Goal: Use online tool/utility

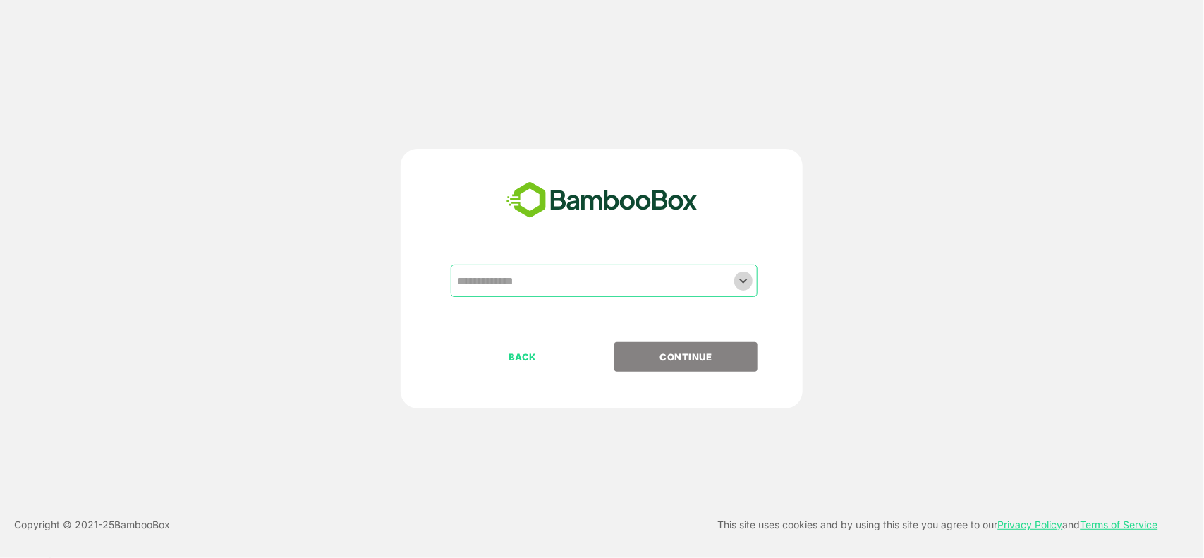
click at [750, 282] on icon "Open" at bounding box center [743, 280] width 17 height 17
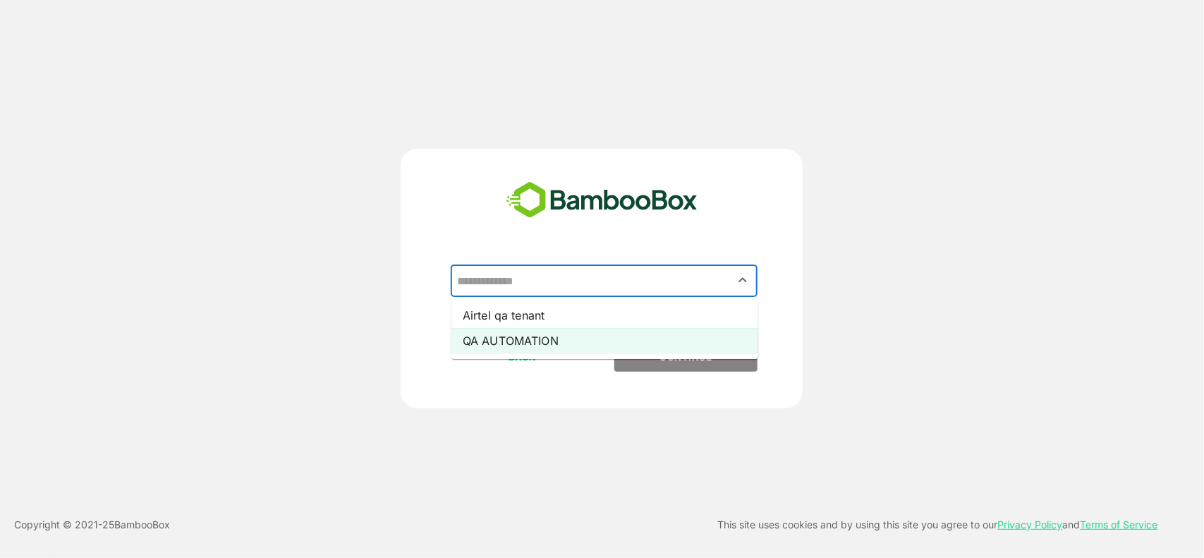
click at [584, 344] on li "QA AUTOMATION" at bounding box center [605, 340] width 307 height 25
type input "**********"
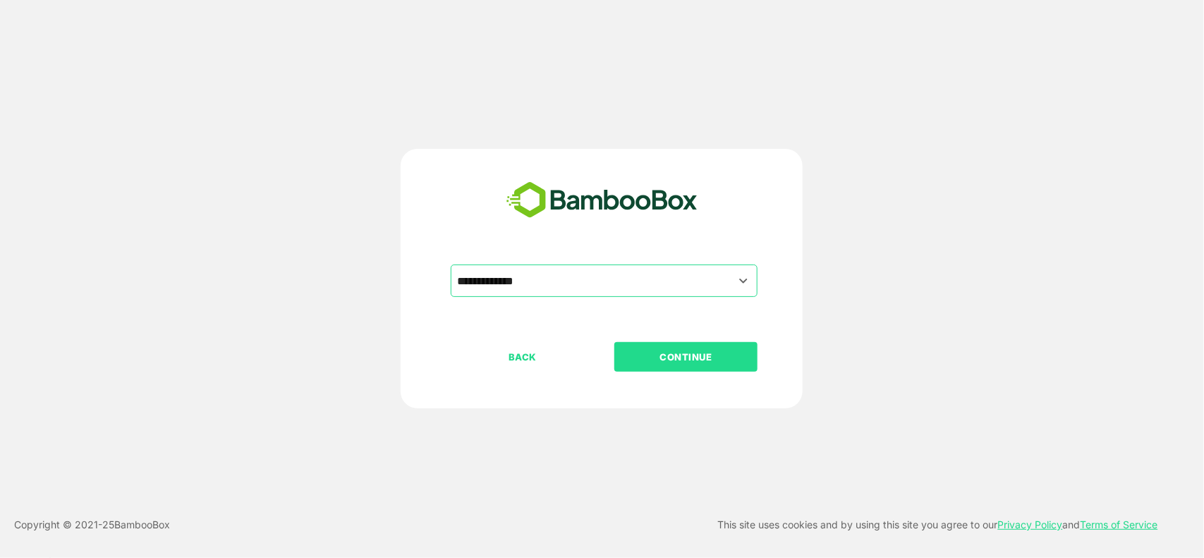
click at [668, 342] on button "CONTINUE" at bounding box center [686, 357] width 143 height 30
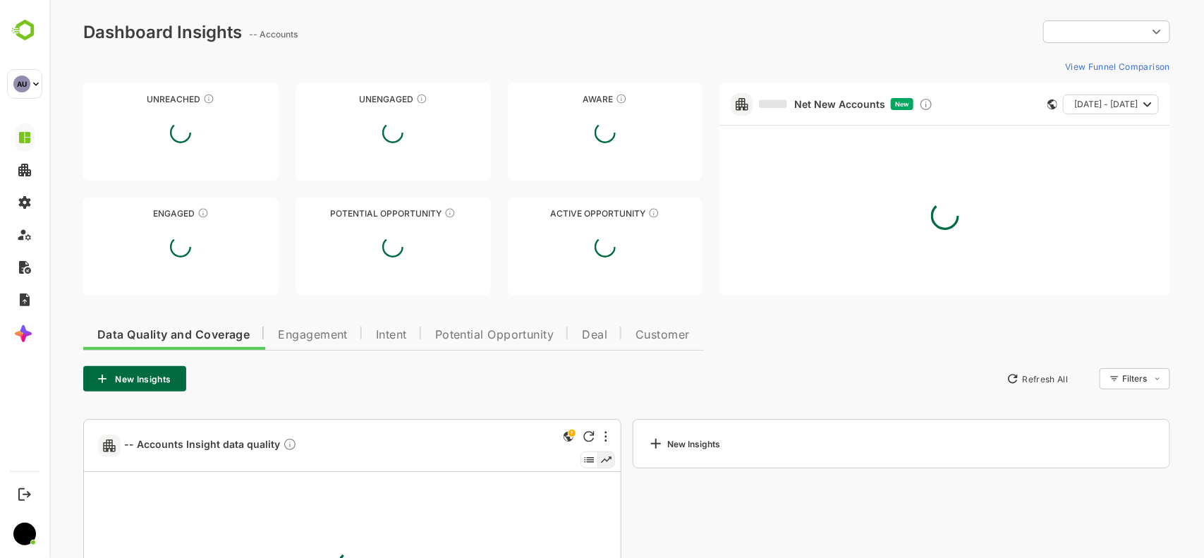
type input "**********"
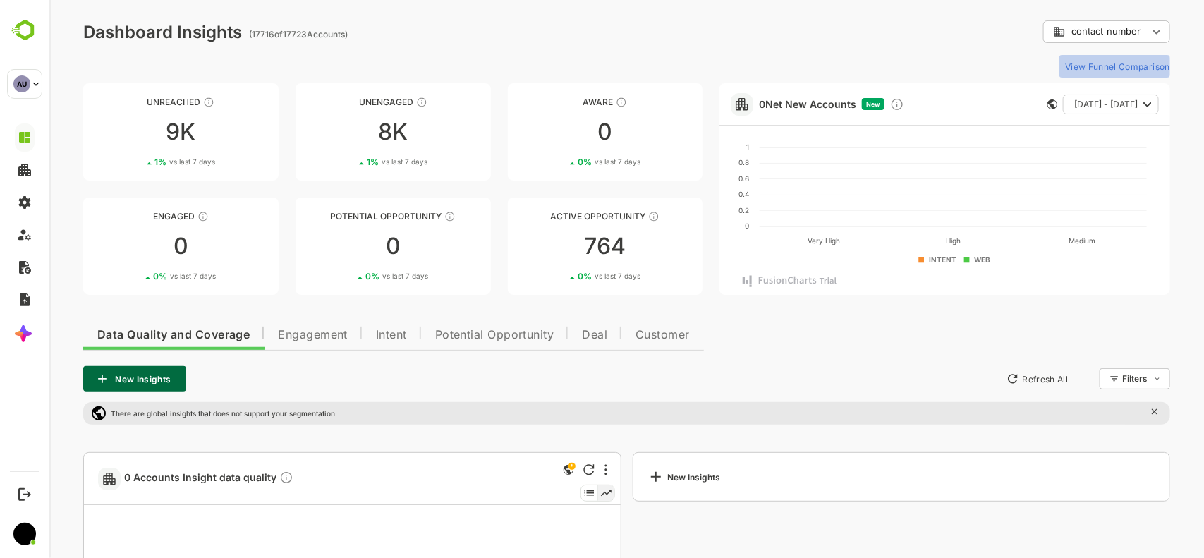
click at [1141, 60] on button "View Funnel Comparison" at bounding box center [1114, 66] width 111 height 23
click at [1136, 68] on button "View Funnel Comparison" at bounding box center [1114, 66] width 111 height 23
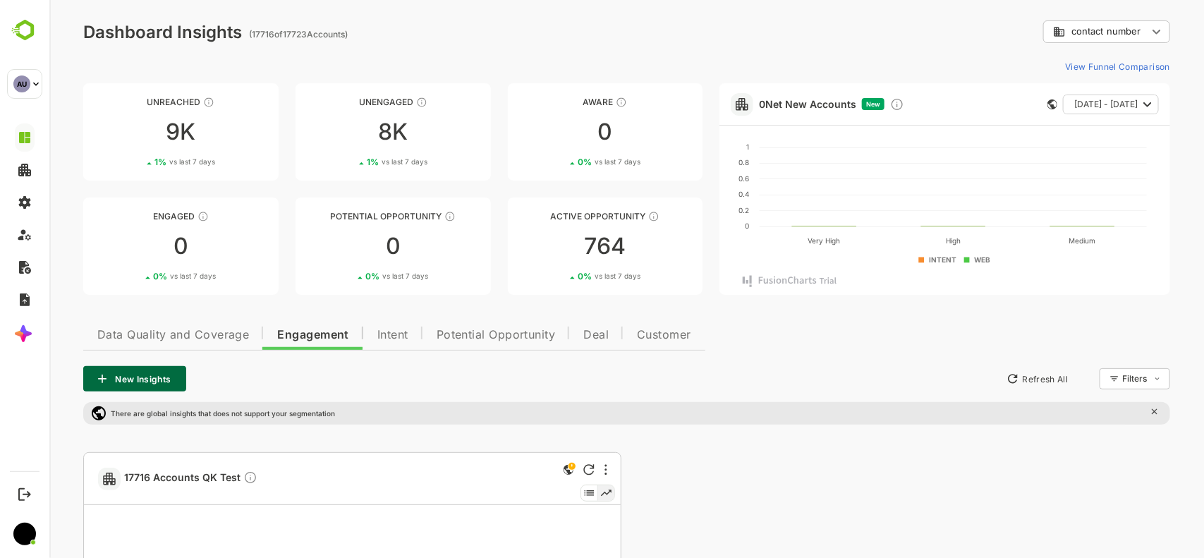
click at [1136, 68] on button "View Funnel Comparison" at bounding box center [1114, 66] width 111 height 23
click at [1109, 68] on button "View Funnel Comparison" at bounding box center [1114, 66] width 111 height 23
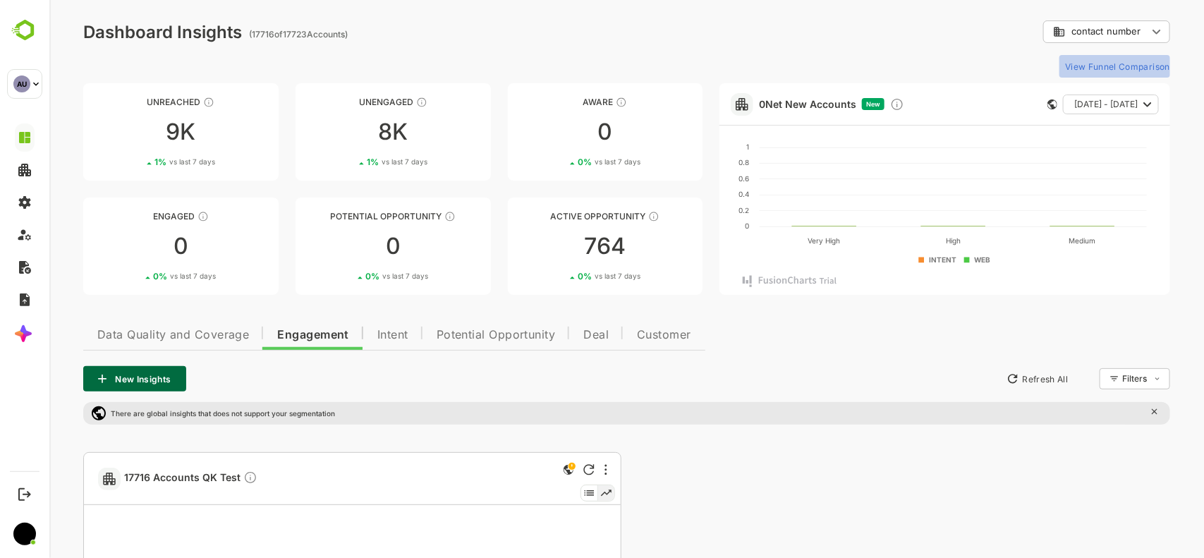
click at [1141, 68] on button "View Funnel Comparison" at bounding box center [1114, 66] width 111 height 23
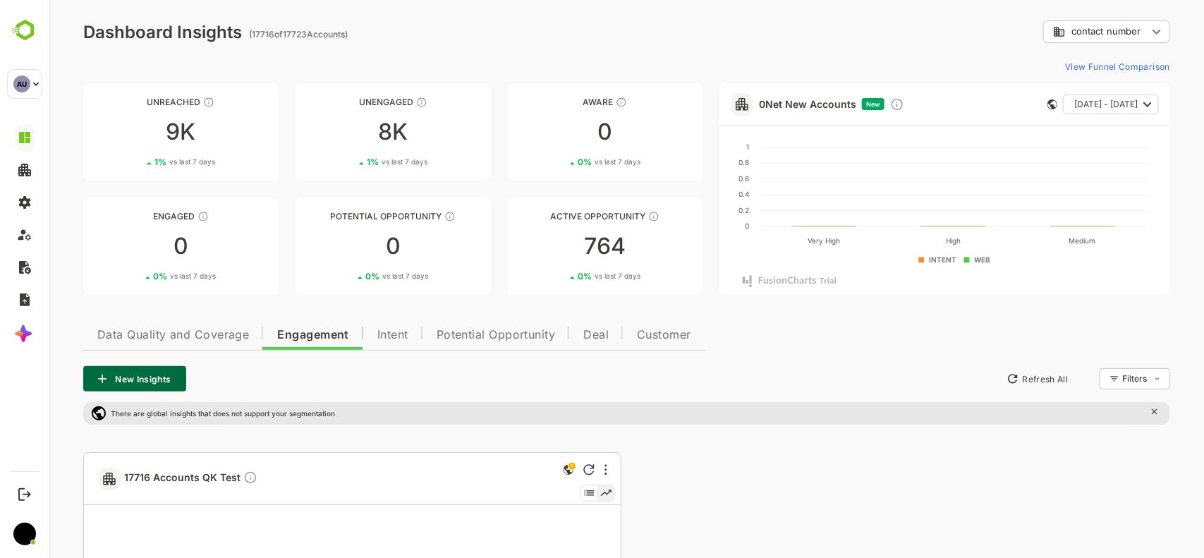
click at [1141, 68] on button "View Funnel Comparison" at bounding box center [1114, 66] width 111 height 23
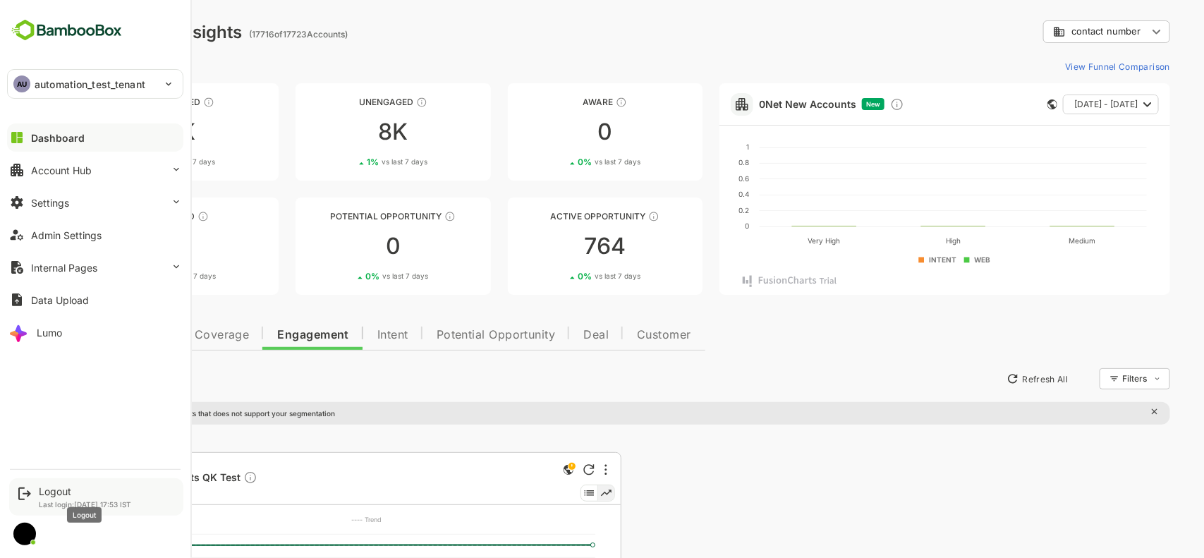
click at [53, 488] on div "Logout" at bounding box center [85, 491] width 92 height 12
click at [62, 494] on div "Logout" at bounding box center [85, 491] width 92 height 12
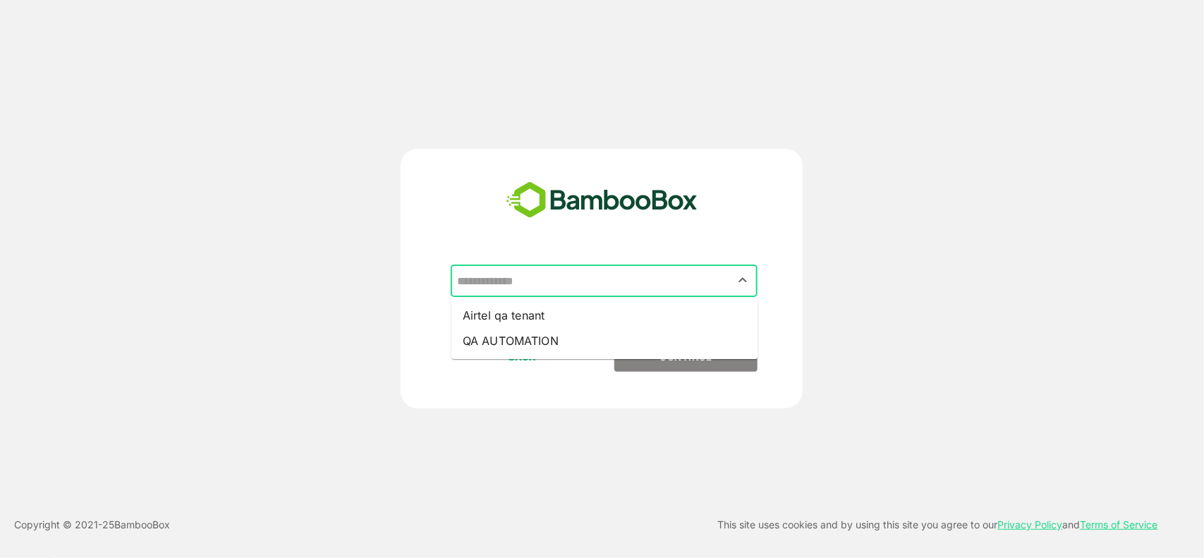
click at [753, 284] on input "text" at bounding box center [604, 280] width 301 height 27
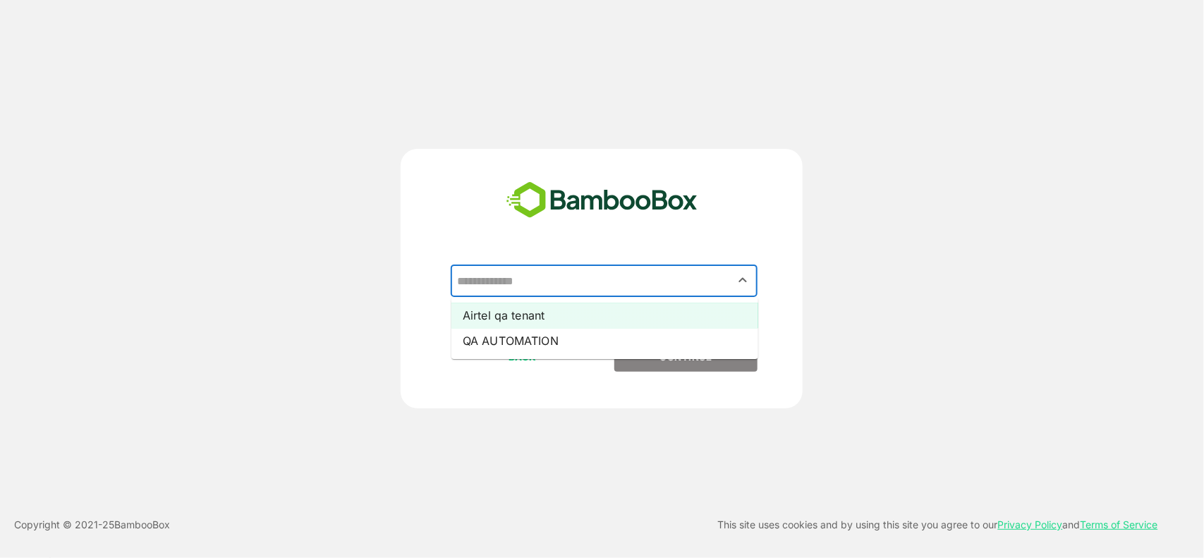
click at [604, 322] on li "Airtel qa tenant" at bounding box center [605, 315] width 307 height 25
type input "**********"
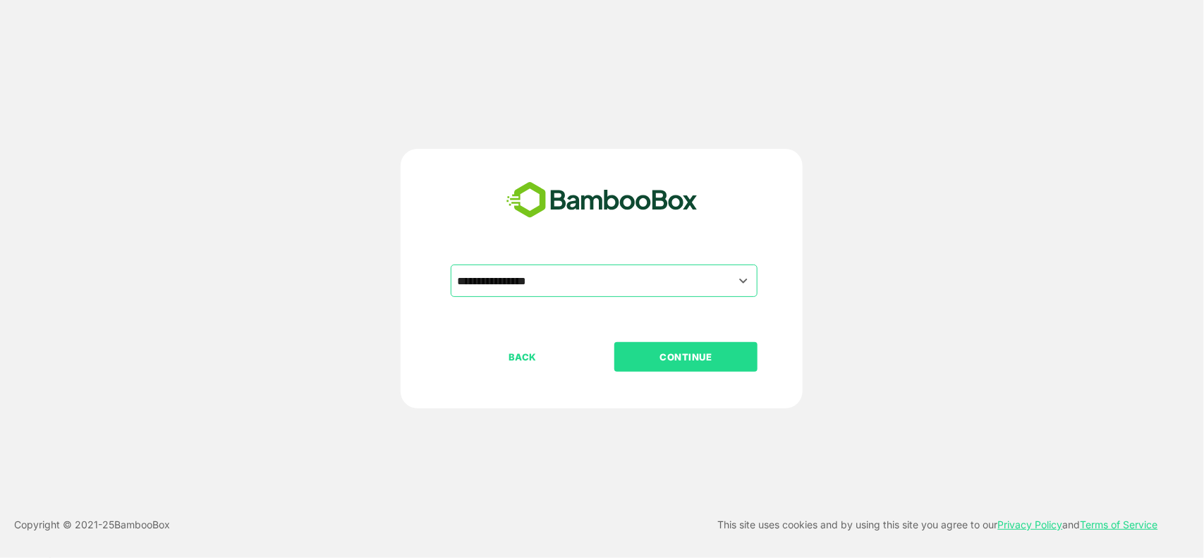
click at [679, 357] on p "CONTINUE" at bounding box center [686, 357] width 141 height 16
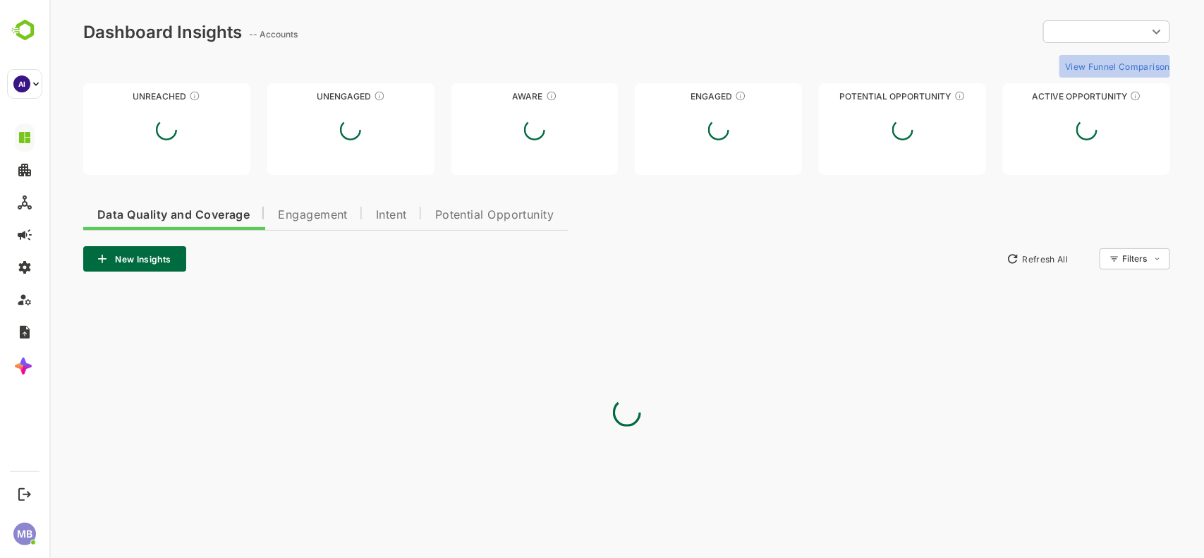
click at [1111, 64] on button "View Funnel Comparison" at bounding box center [1114, 66] width 111 height 23
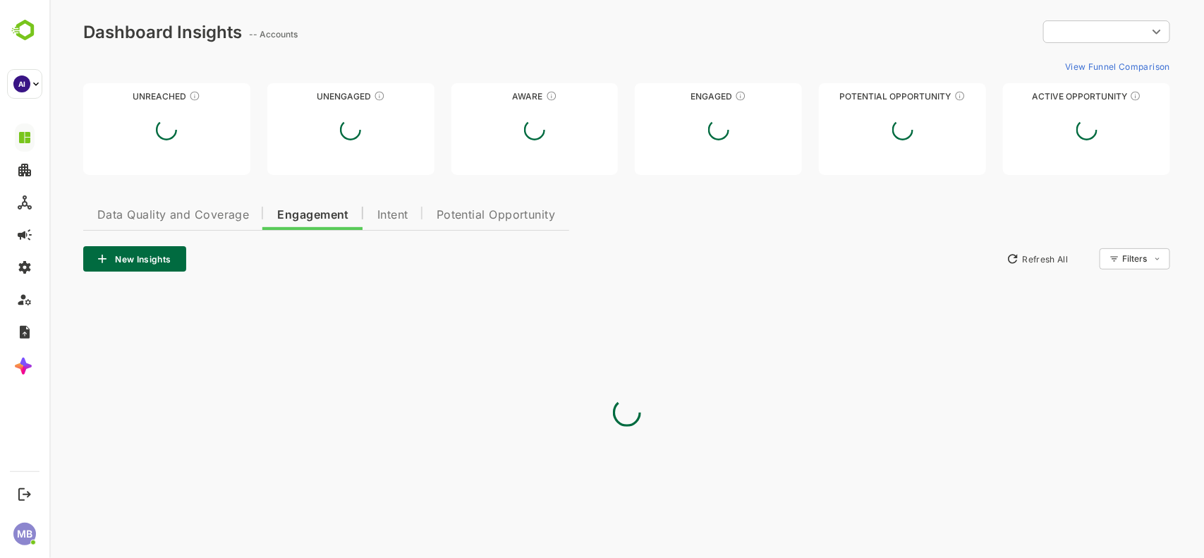
click at [1111, 64] on button "View Funnel Comparison" at bounding box center [1114, 66] width 111 height 23
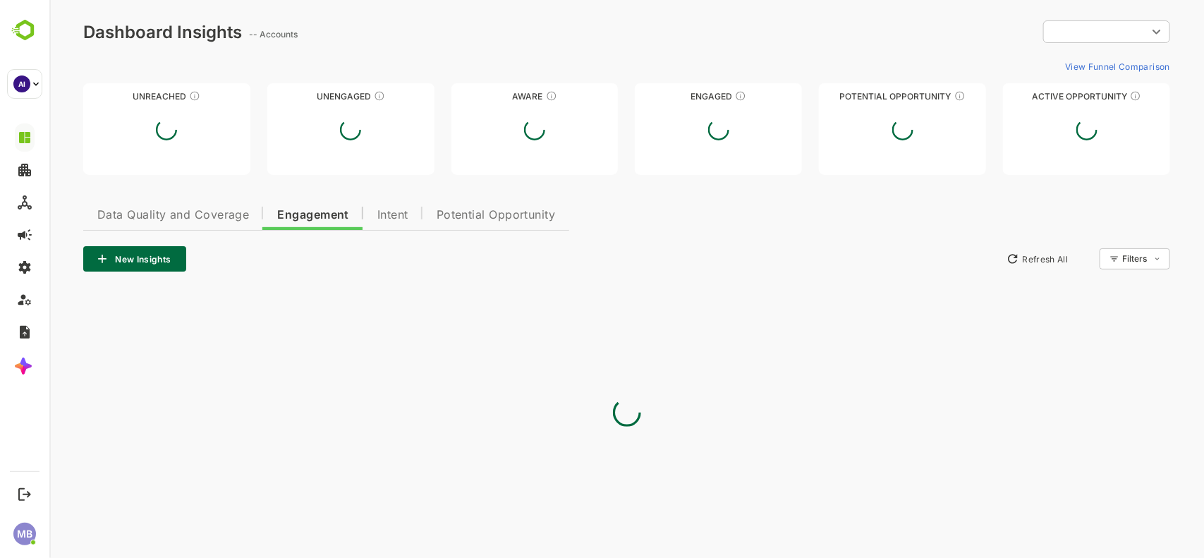
drag, startPoint x: 1111, startPoint y: 64, endPoint x: 1158, endPoint y: 29, distance: 58.6
click at [1158, 29] on div "Dashboard Insights -- Accounts ​ ​ View Funnel Comparison Unreached Unengaged A…" at bounding box center [626, 283] width 1155 height 566
click at [1158, 29] on body "Dashboard Insights -- Accounts ​ ​ View Funnel Comparison Unreached Unengaged A…" at bounding box center [626, 283] width 1155 height 566
click at [931, 26] on div at bounding box center [626, 279] width 1155 height 558
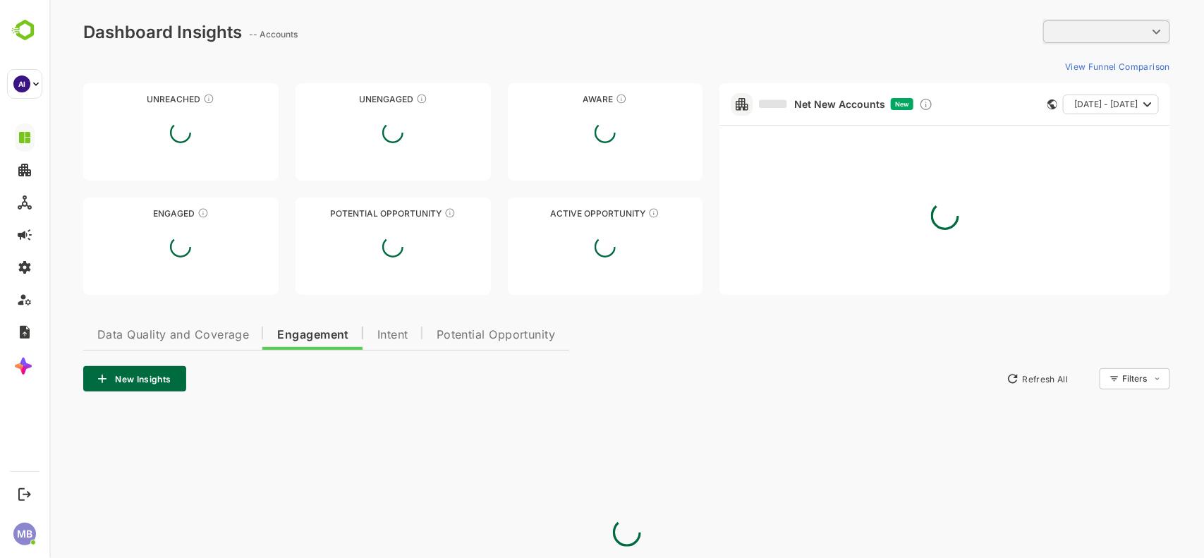
type input "**********"
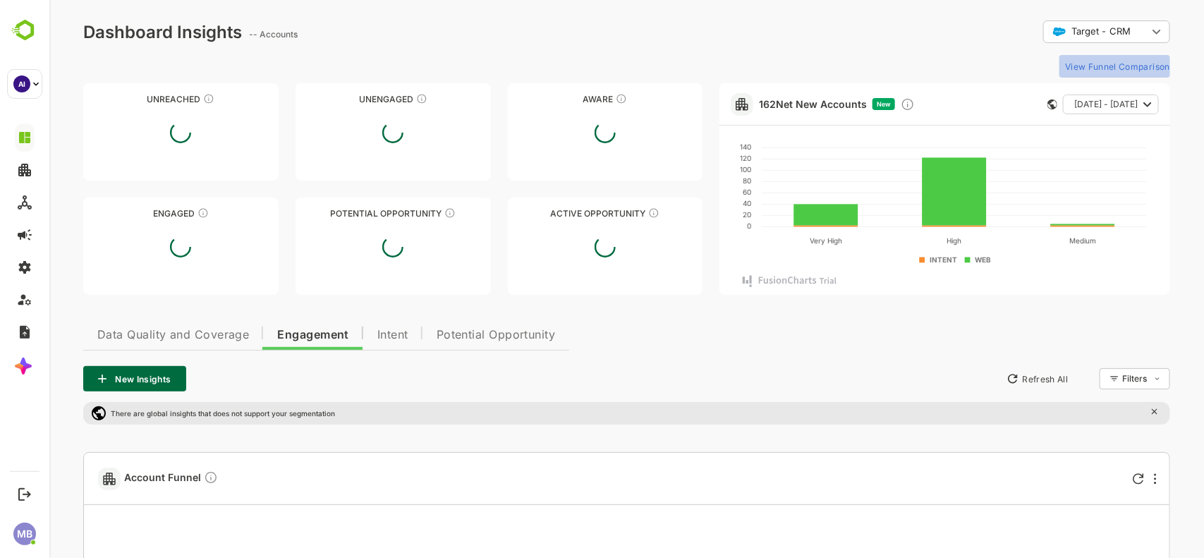
click at [1113, 64] on button "View Funnel Comparison" at bounding box center [1114, 66] width 111 height 23
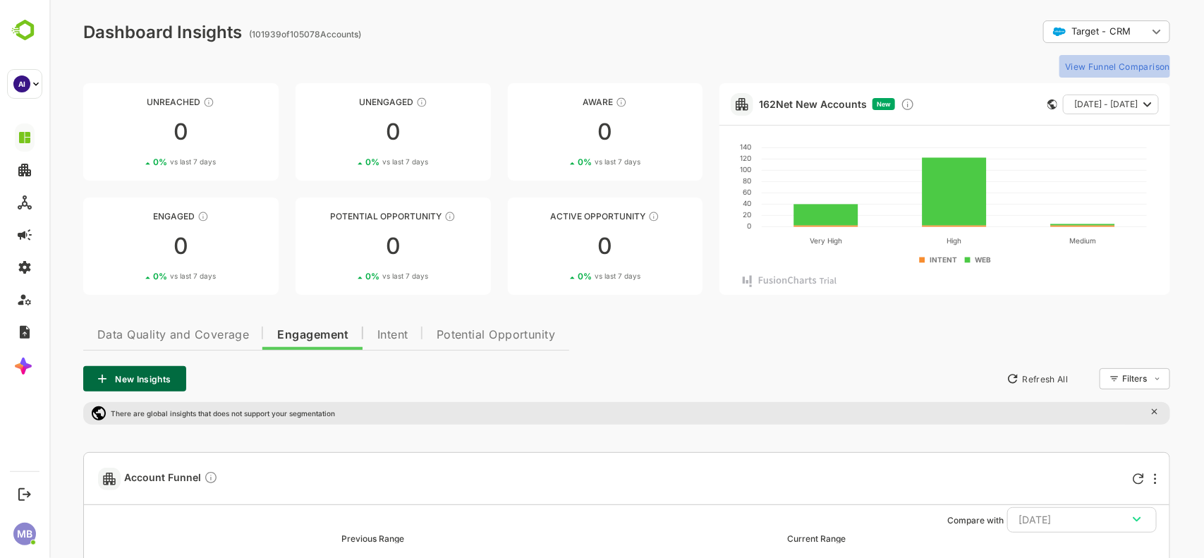
click at [1113, 64] on button "View Funnel Comparison" at bounding box center [1114, 66] width 111 height 23
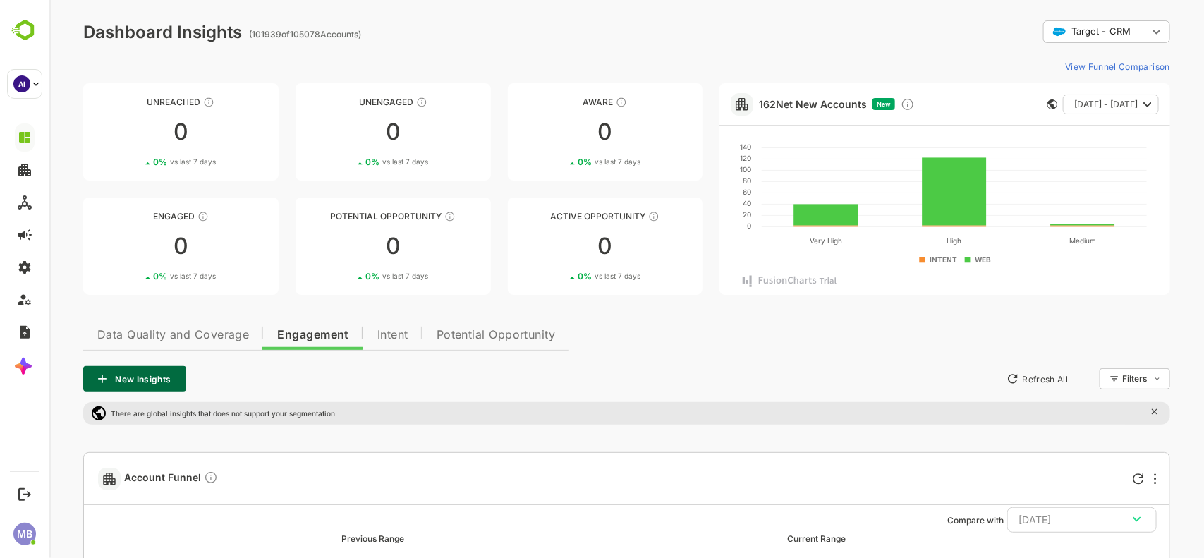
click at [1113, 64] on button "View Funnel Comparison" at bounding box center [1114, 66] width 111 height 23
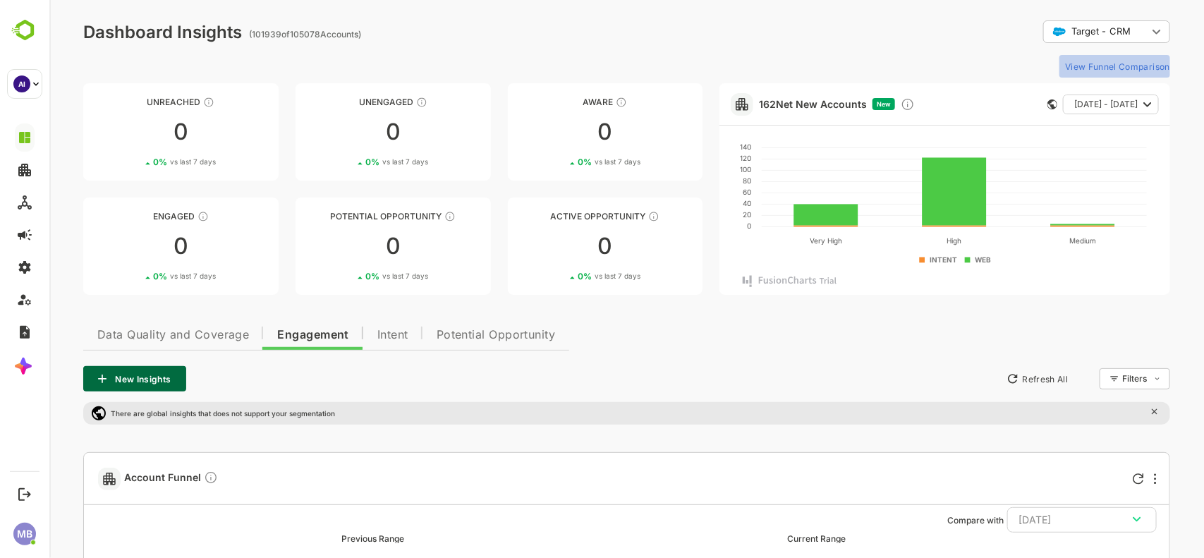
click at [1113, 64] on button "View Funnel Comparison" at bounding box center [1114, 66] width 111 height 23
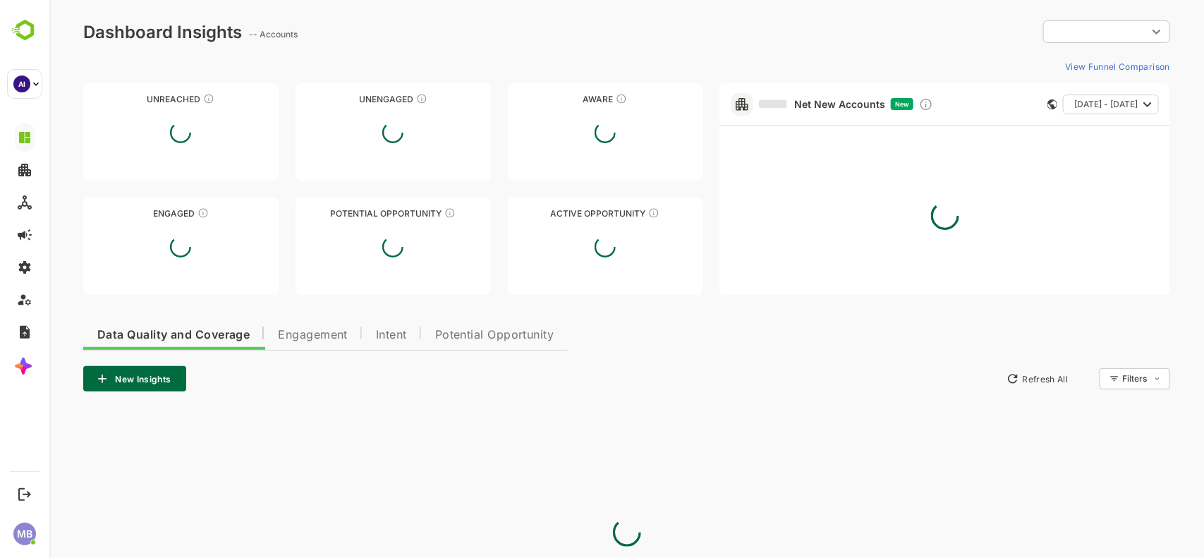
type input "**********"
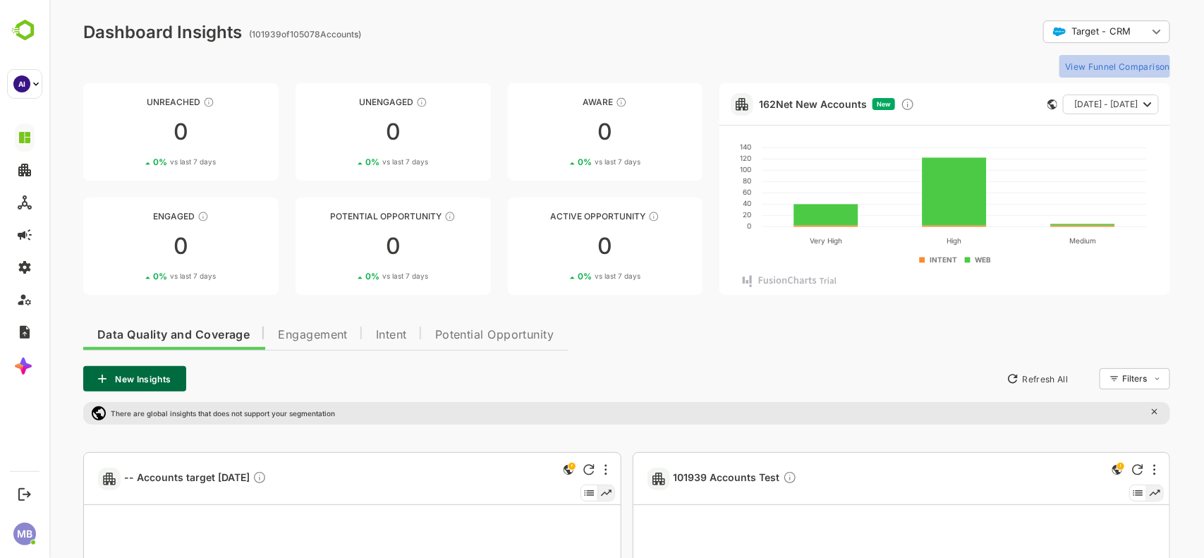
click at [1116, 64] on button "View Funnel Comparison" at bounding box center [1114, 66] width 111 height 23
